Goal: Navigation & Orientation: Find specific page/section

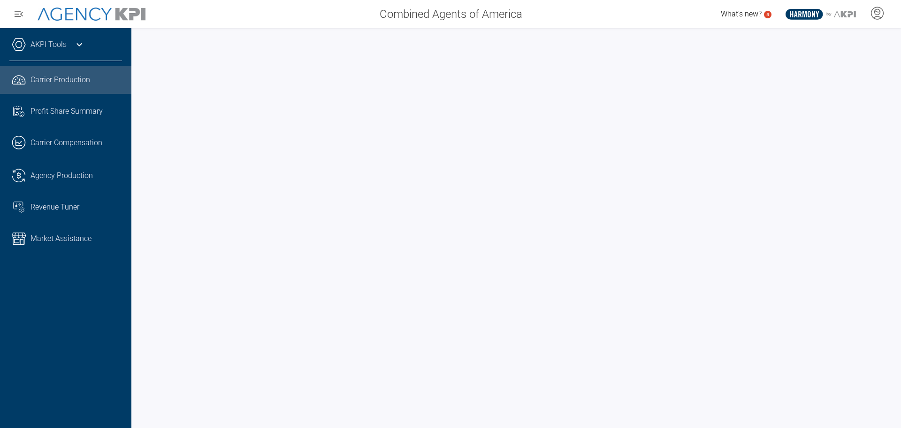
click at [896, 207] on div at bounding box center [516, 227] width 770 height 399
click at [102, 107] on span "Profit Share Summary" at bounding box center [67, 111] width 72 height 11
click at [70, 85] on span "Carrier Production" at bounding box center [61, 79] width 60 height 11
click at [53, 170] on span "Agency Production" at bounding box center [62, 175] width 62 height 11
click at [67, 83] on span "Carrier Production" at bounding box center [61, 79] width 60 height 11
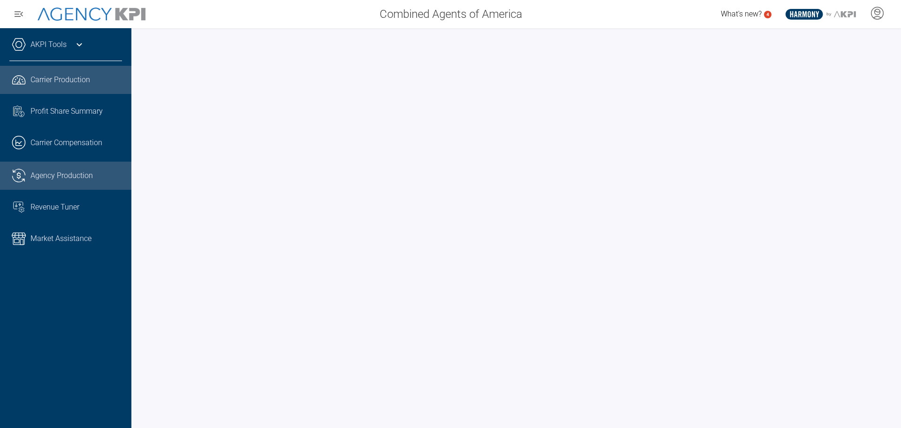
click at [58, 177] on span "Agency Production" at bounding box center [62, 175] width 62 height 11
